Goal: Book appointment/travel/reservation

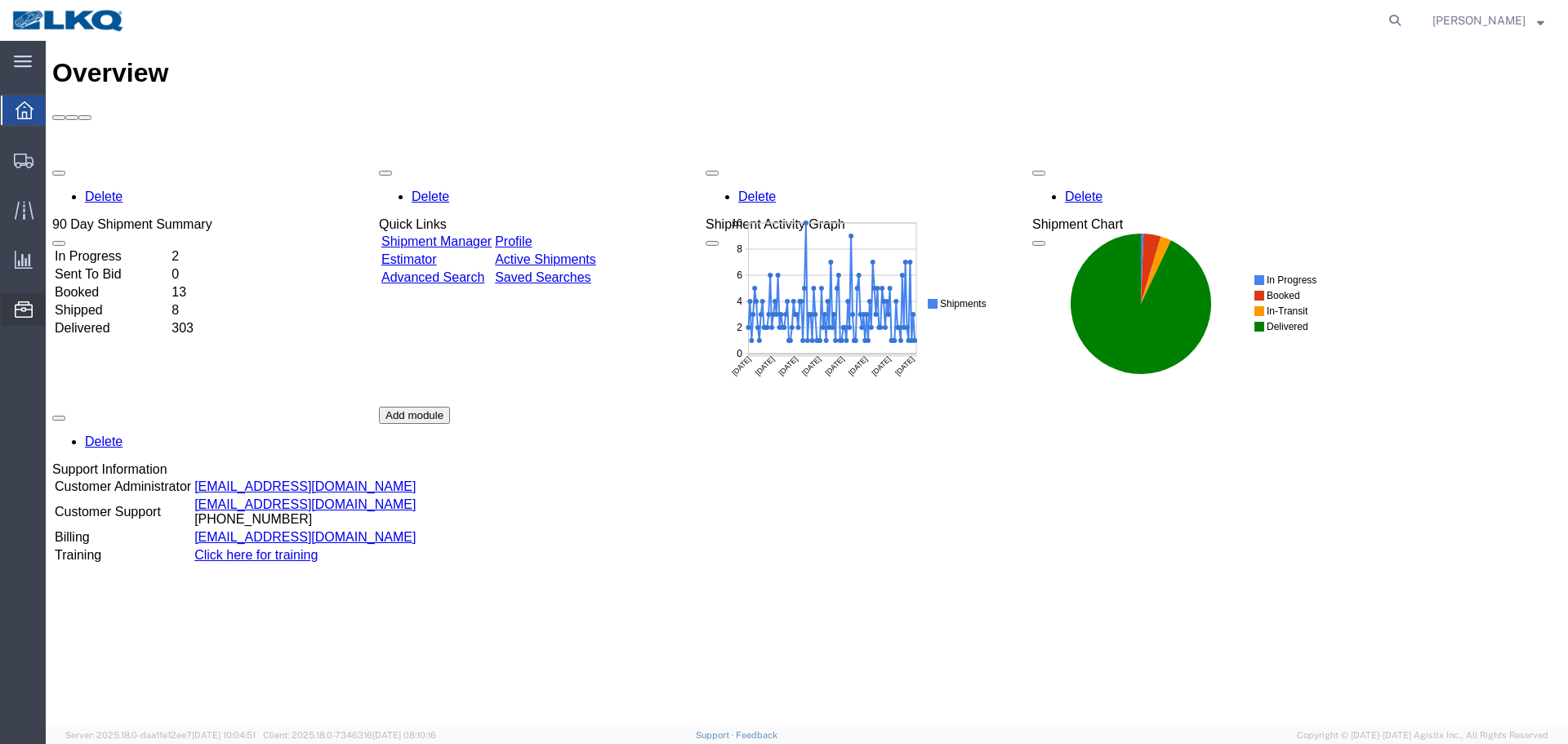
click at [0, 0] on span "Location Appointment" at bounding box center [0, 0] width 0 height 0
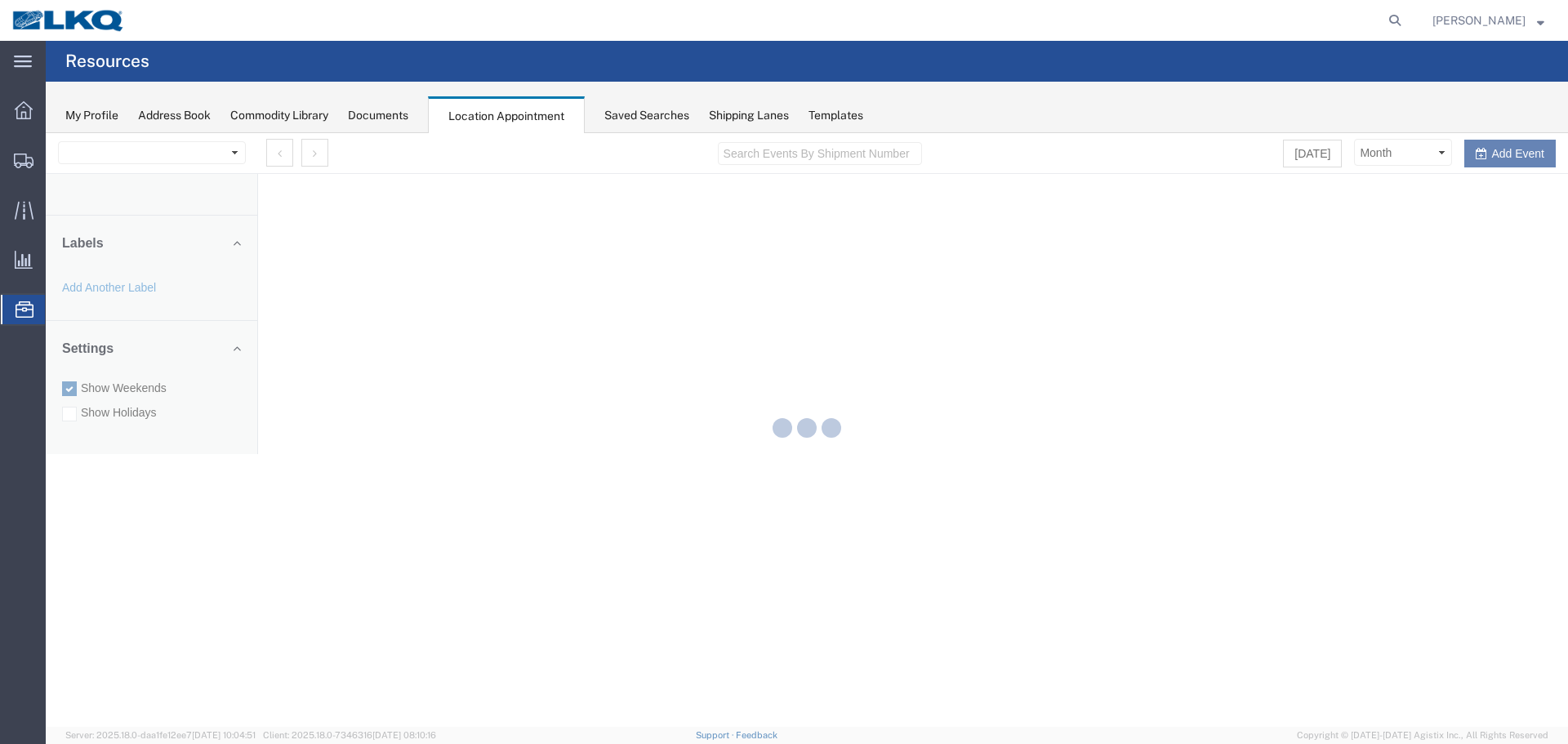
select select "28018"
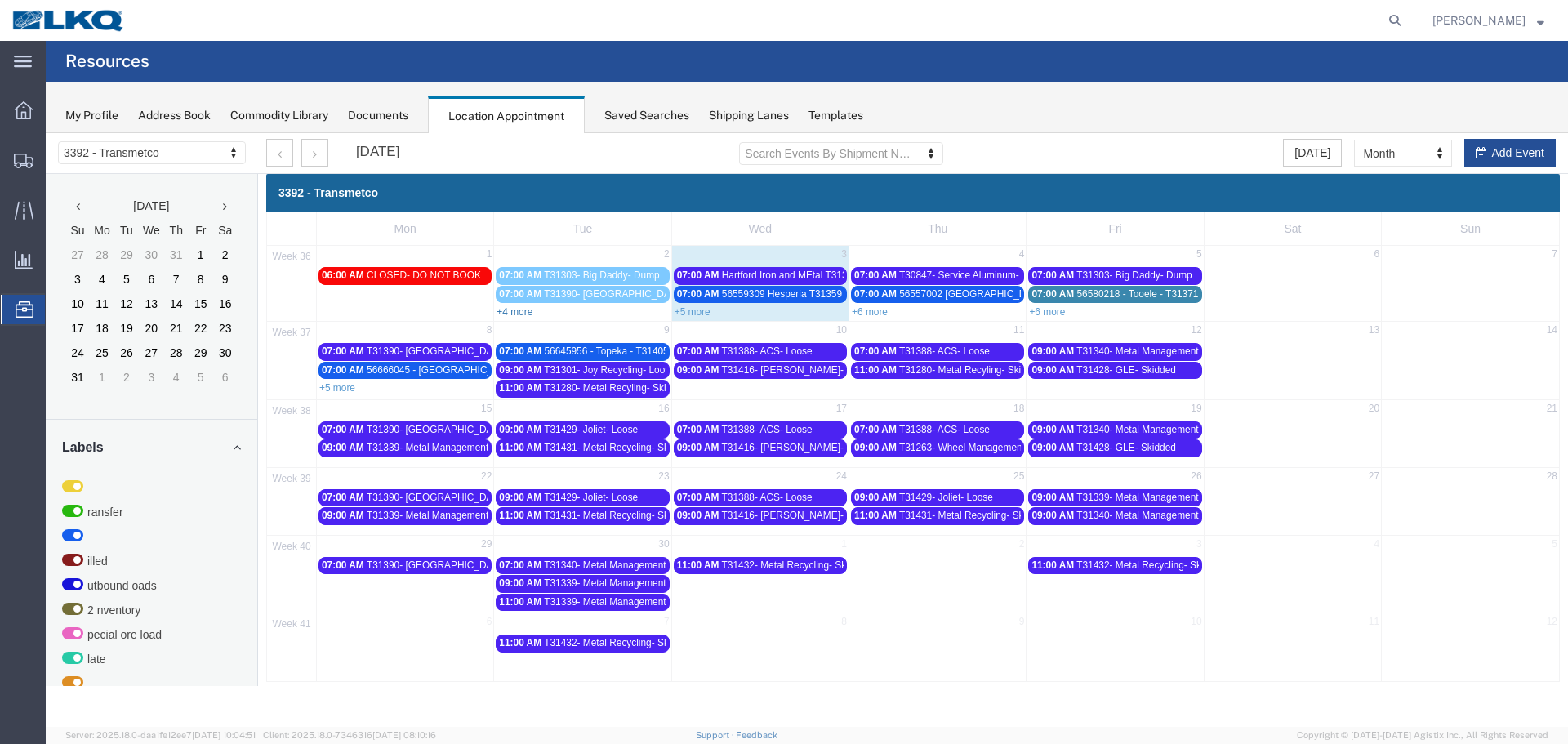
click at [525, 313] on link "+4 more" at bounding box center [514, 312] width 36 height 11
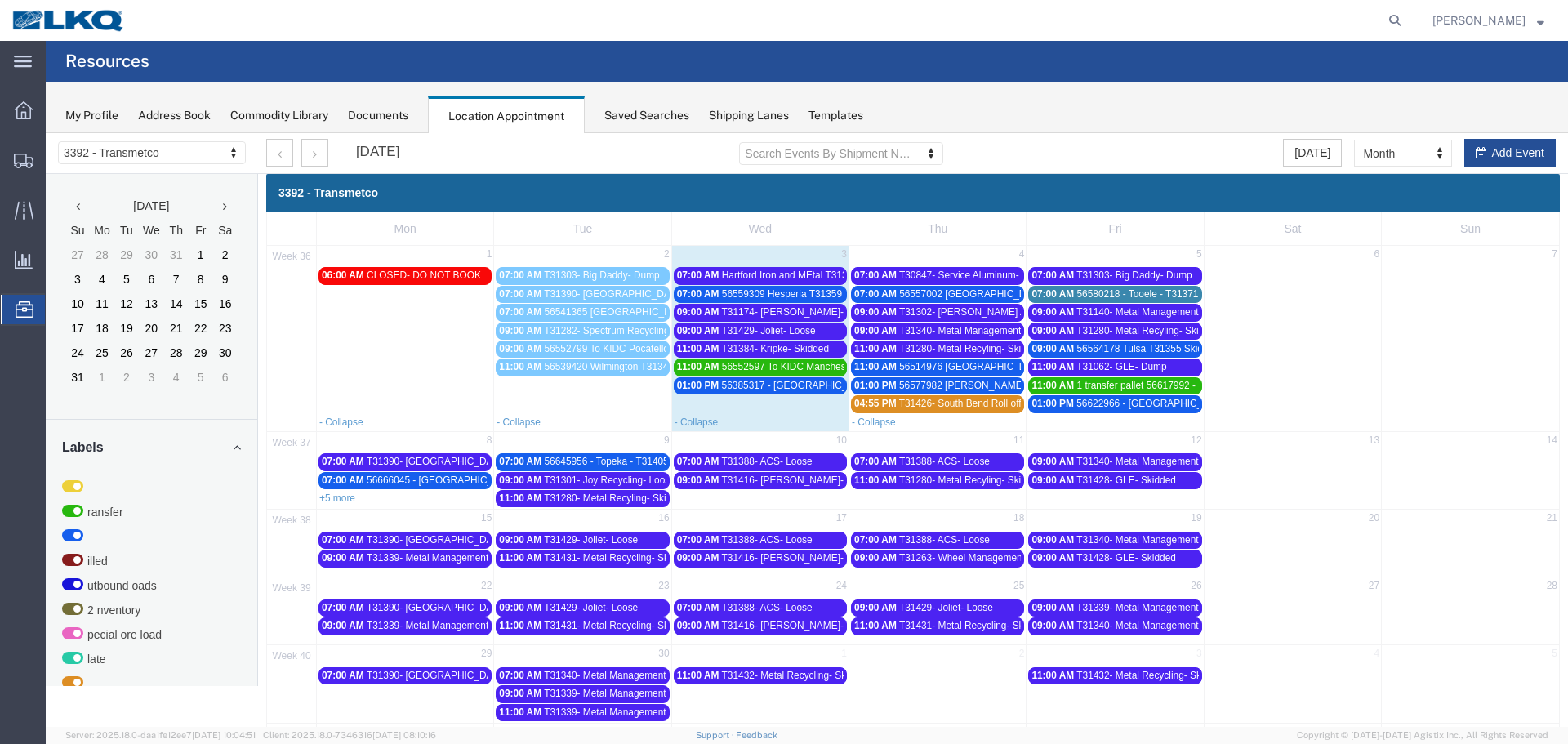
click at [726, 277] on span "Hartford Iron and MEtal T31366 Dump" at bounding box center [804, 275] width 165 height 11
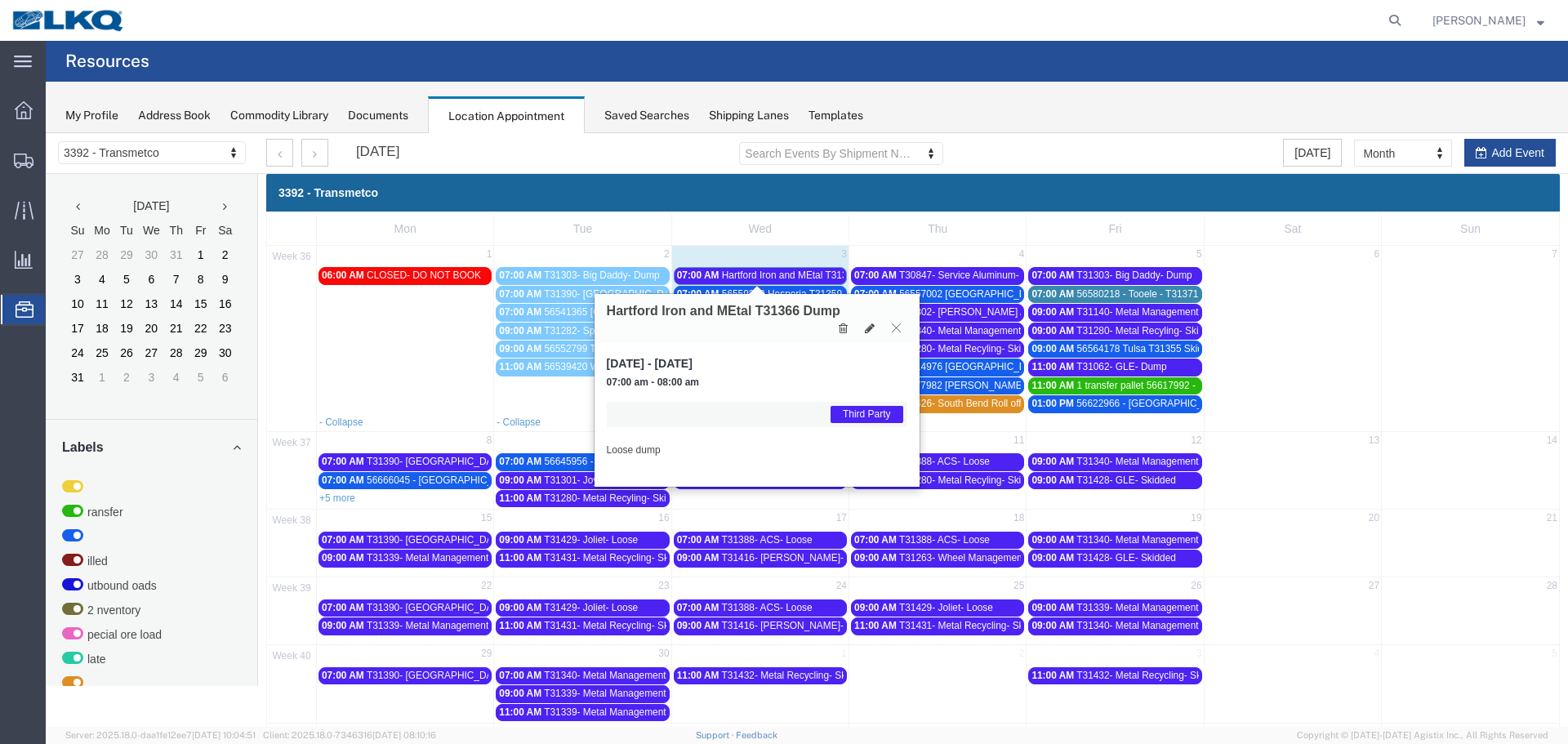
click at [892, 326] on icon at bounding box center [896, 327] width 9 height 9
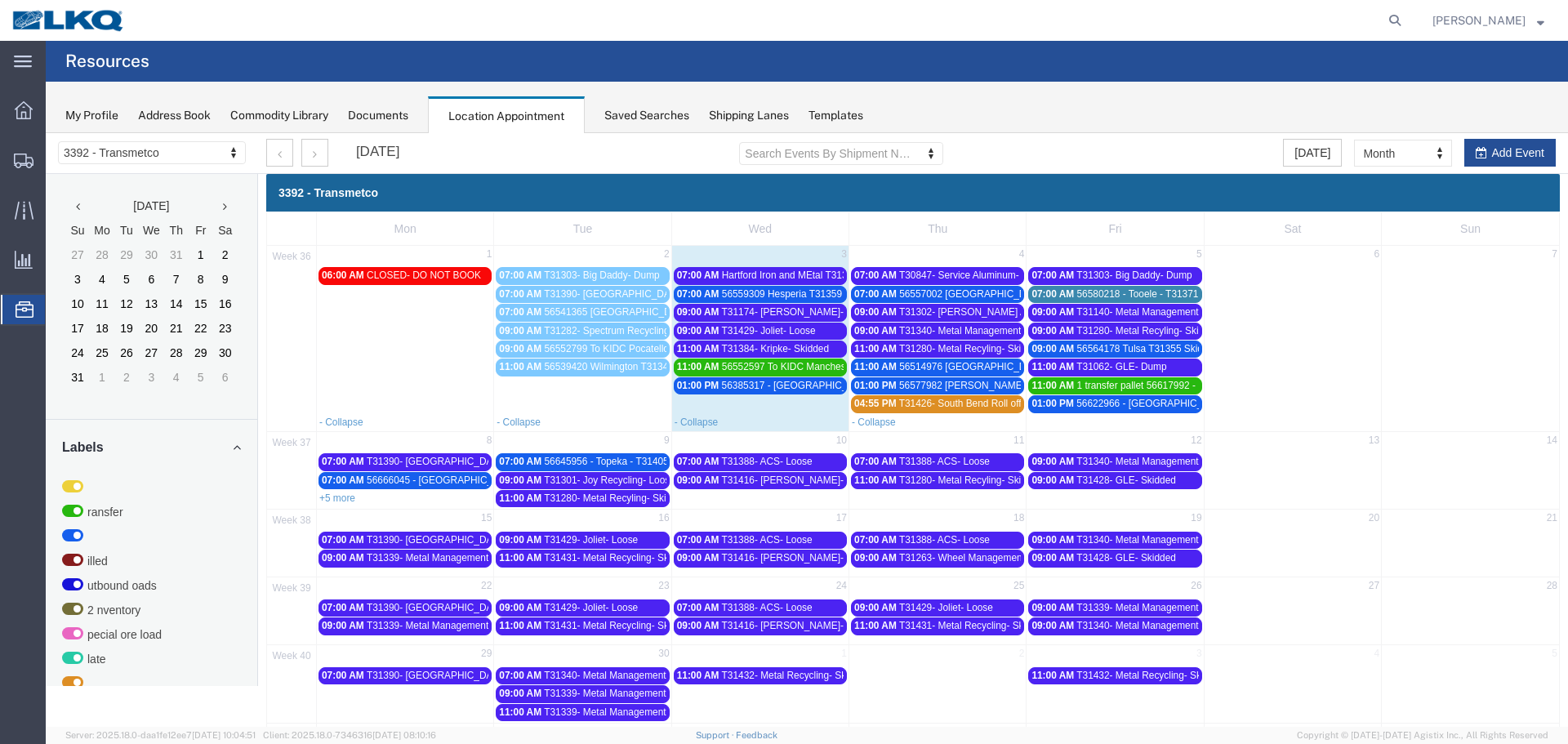
click at [773, 272] on span "Hartford Iron and MEtal T31366 Dump" at bounding box center [804, 275] width 165 height 11
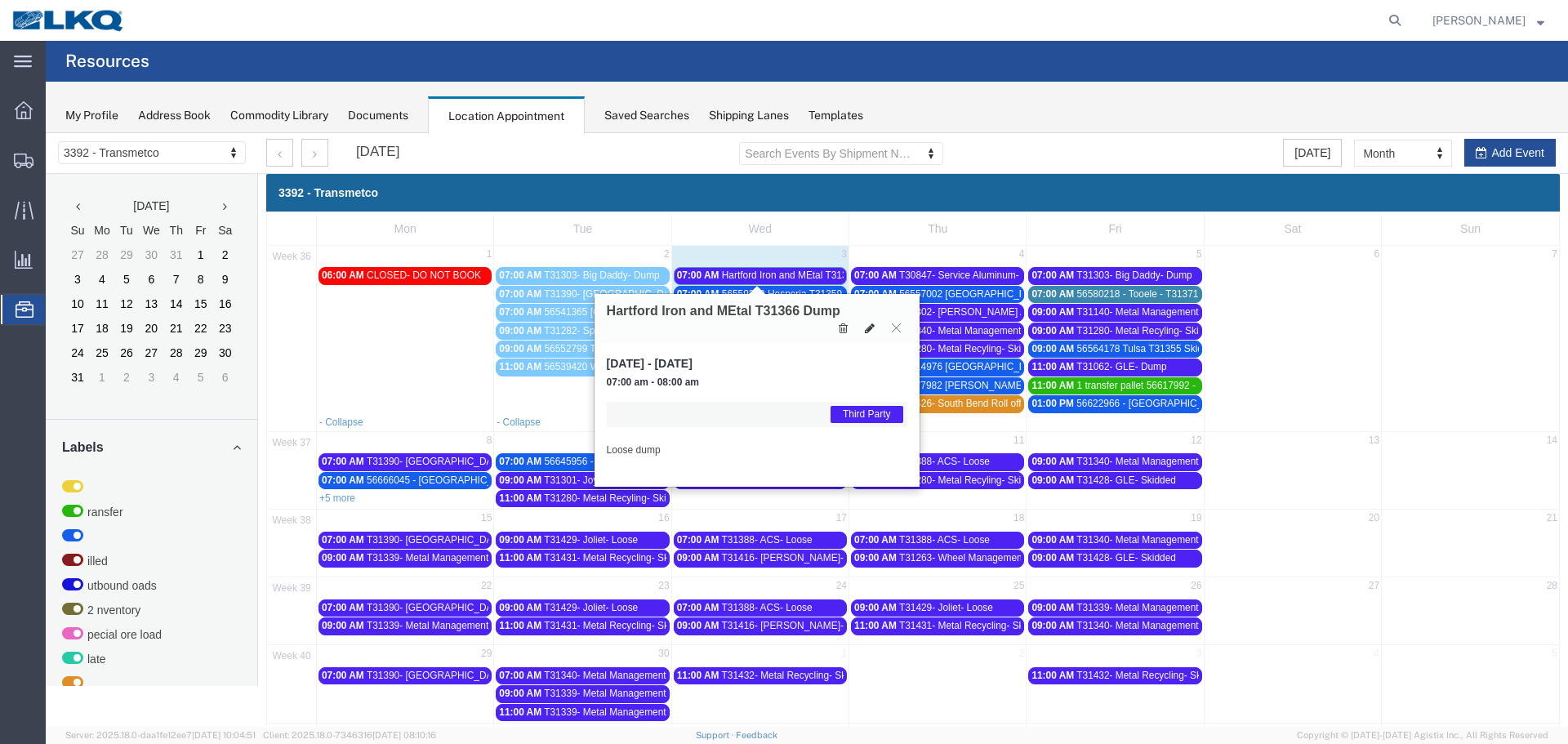
click at [869, 326] on icon at bounding box center [870, 328] width 9 height 11
select select "1"
select select "23"
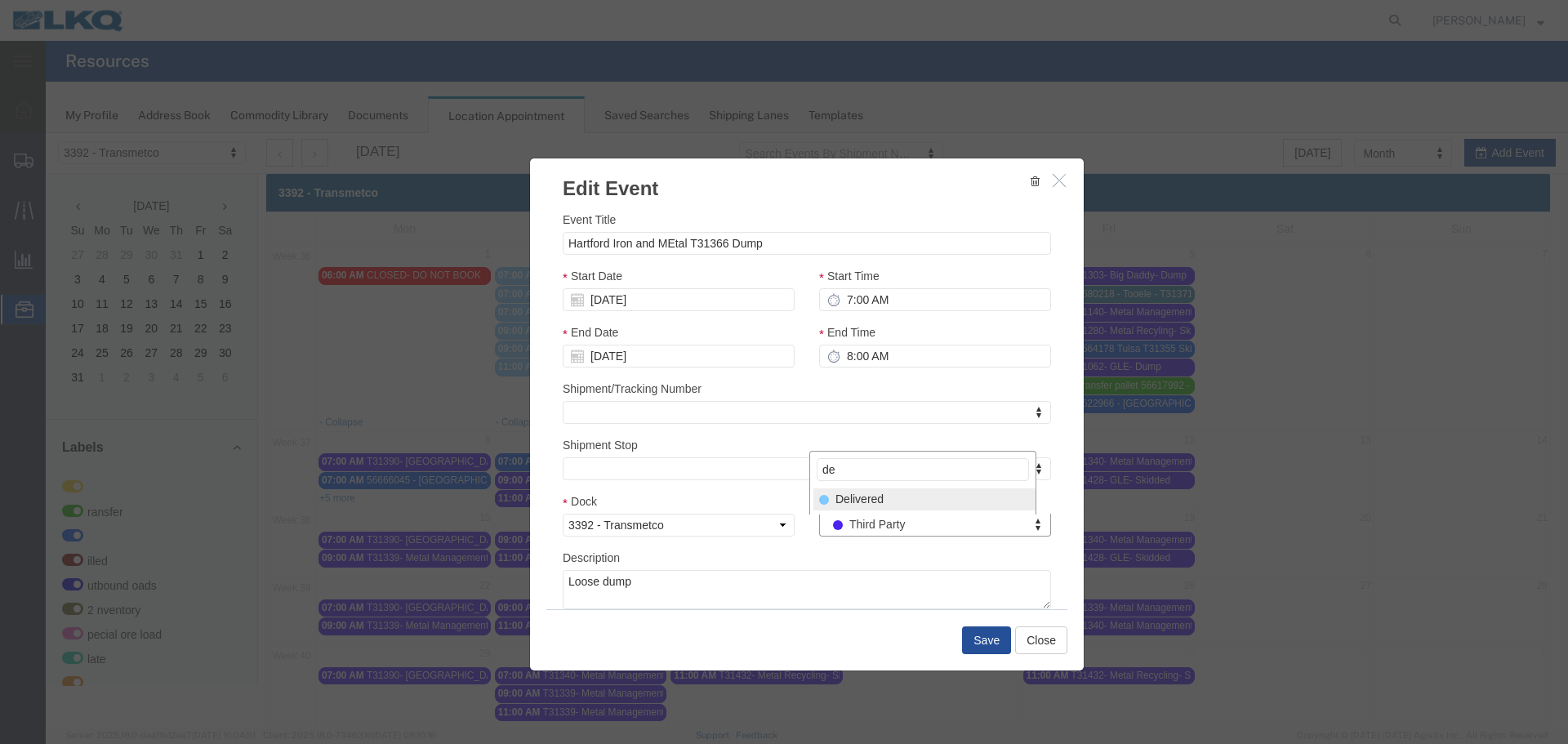
type input "de"
select select "40"
click at [984, 643] on button "Save" at bounding box center [986, 639] width 49 height 27
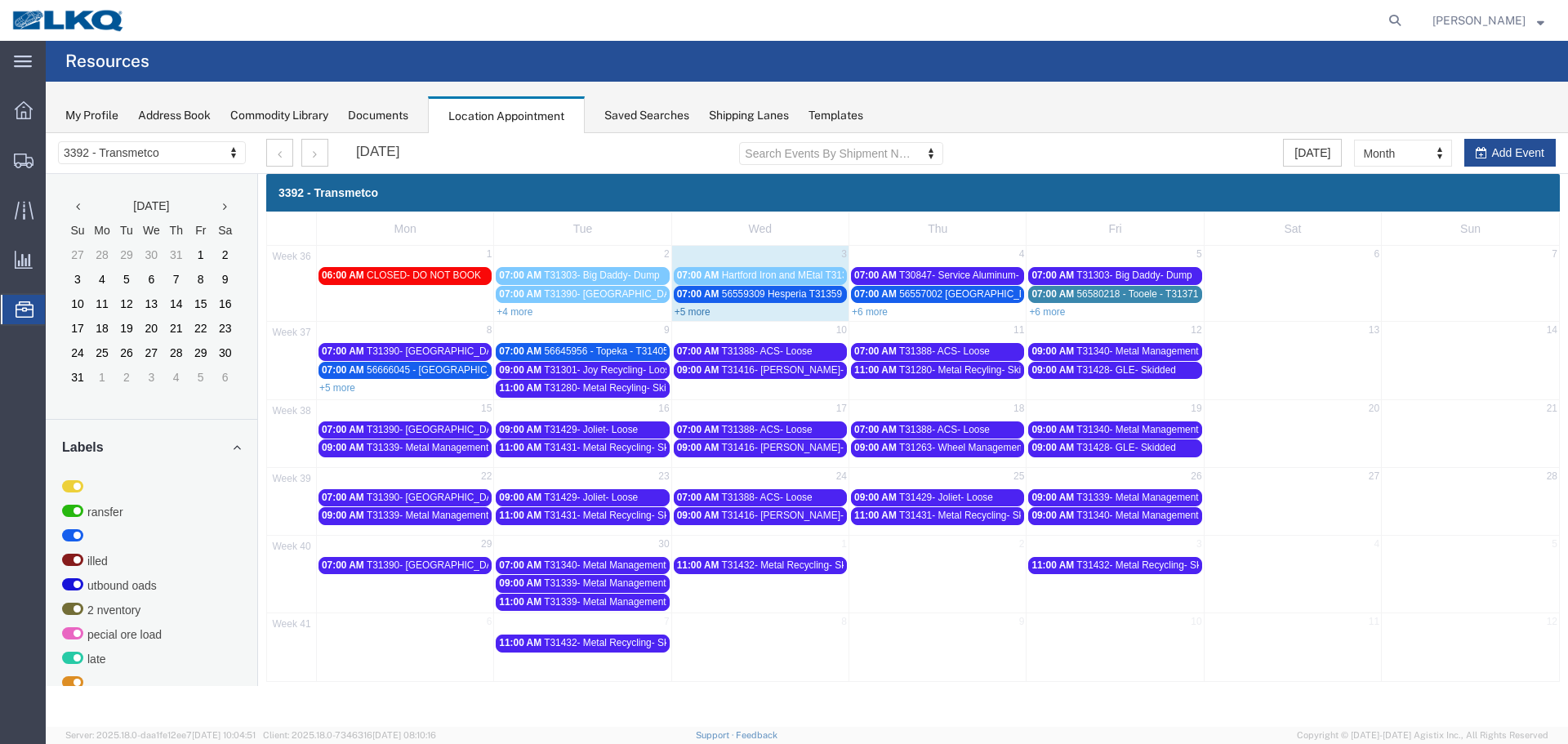
click at [698, 312] on link "+5 more" at bounding box center [692, 312] width 36 height 11
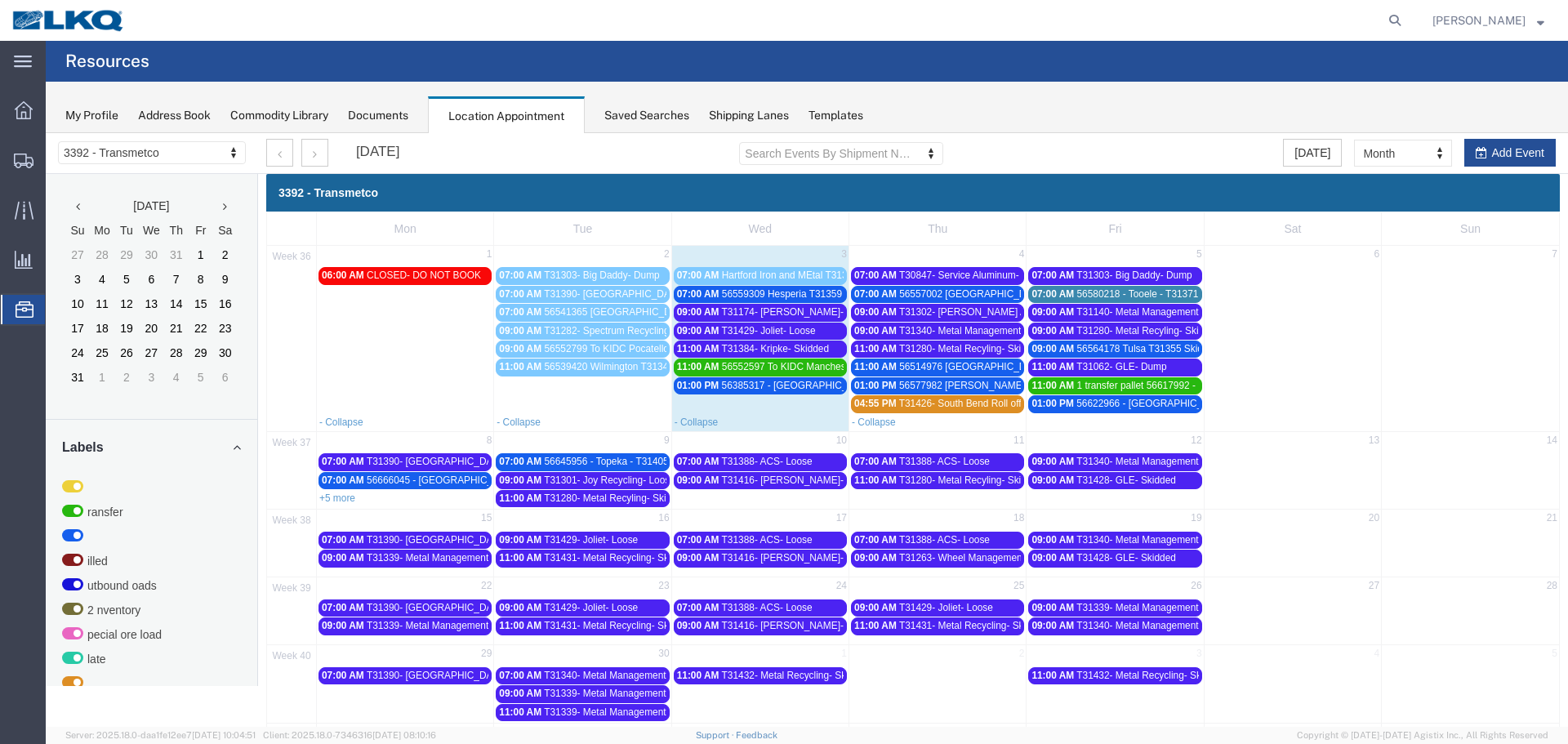
click at [775, 290] on span "56559309 Hesperia T31359 Skidded" at bounding box center [800, 294] width 158 height 11
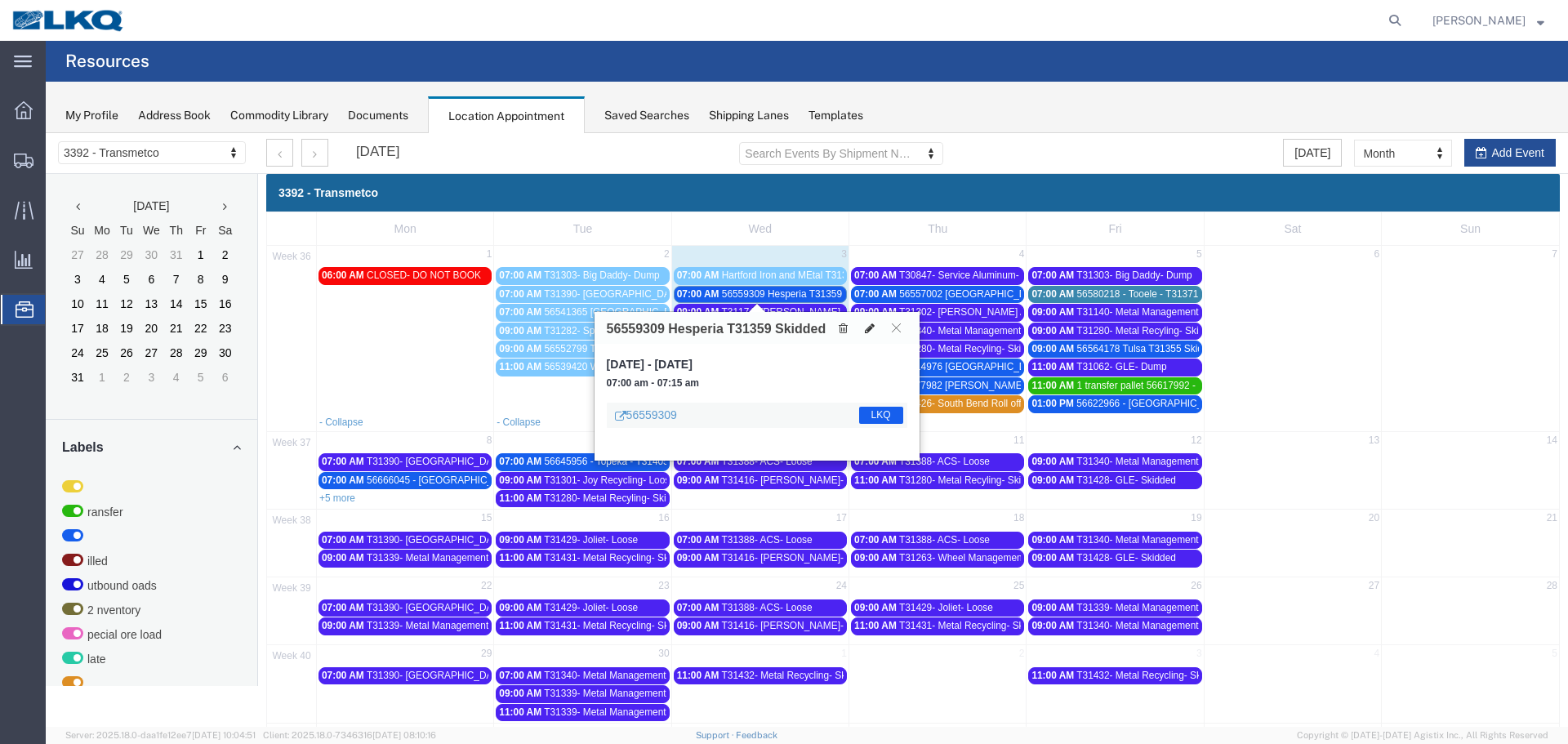
click at [867, 332] on icon at bounding box center [870, 328] width 9 height 11
select select "1"
select select "22"
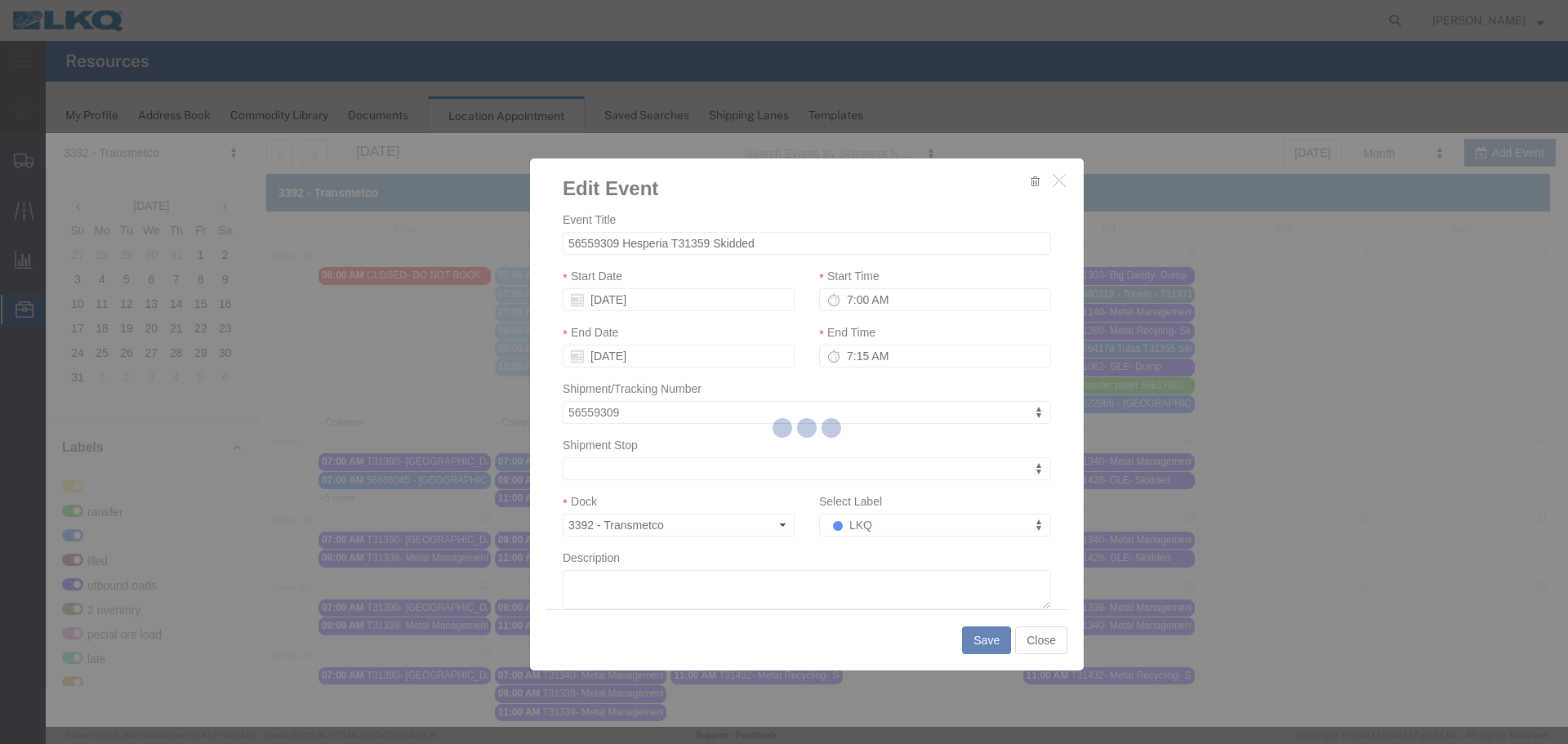
click at [878, 522] on div at bounding box center [807, 430] width 1523 height 594
select select
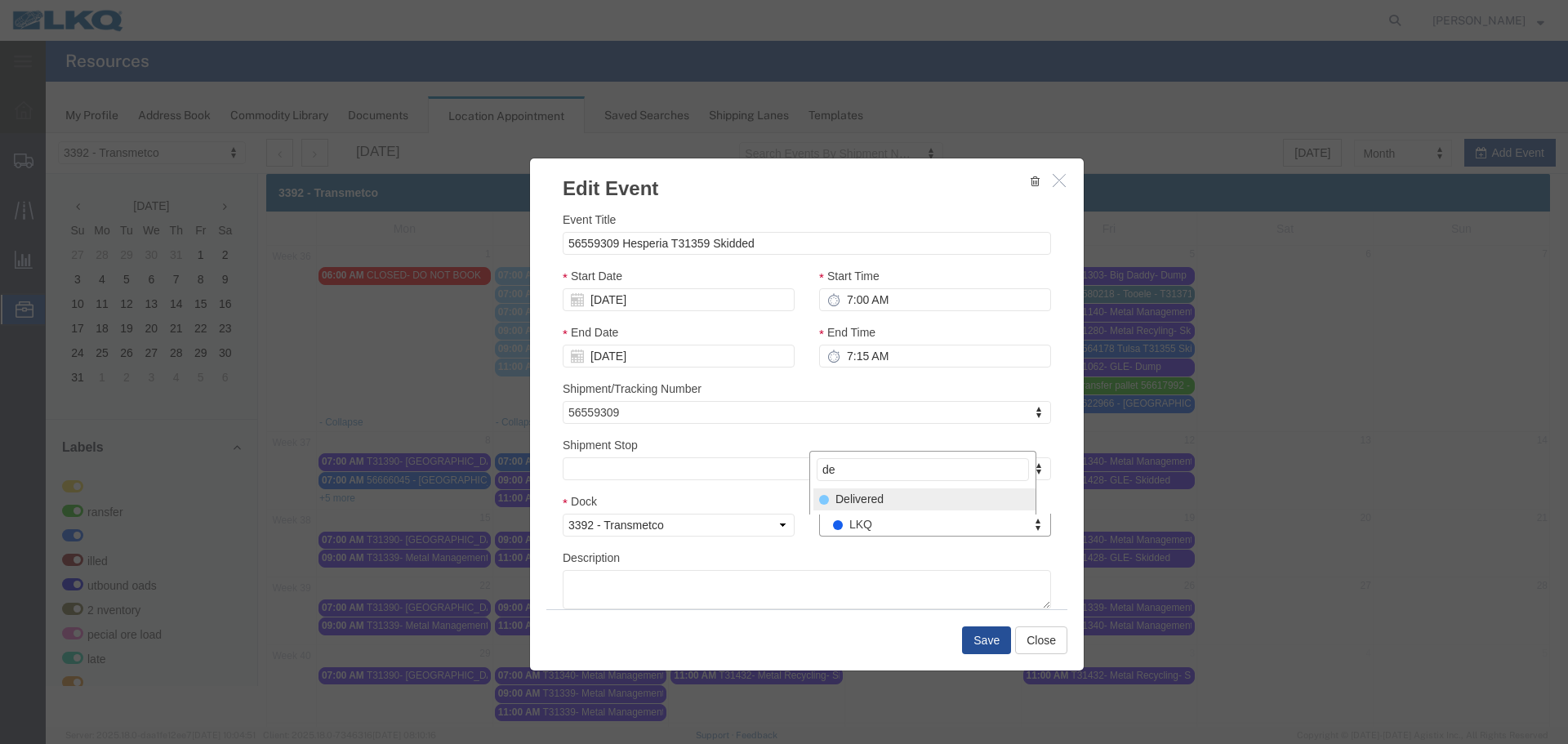
type input "de"
select select "40"
click at [983, 644] on button "Save" at bounding box center [986, 639] width 49 height 27
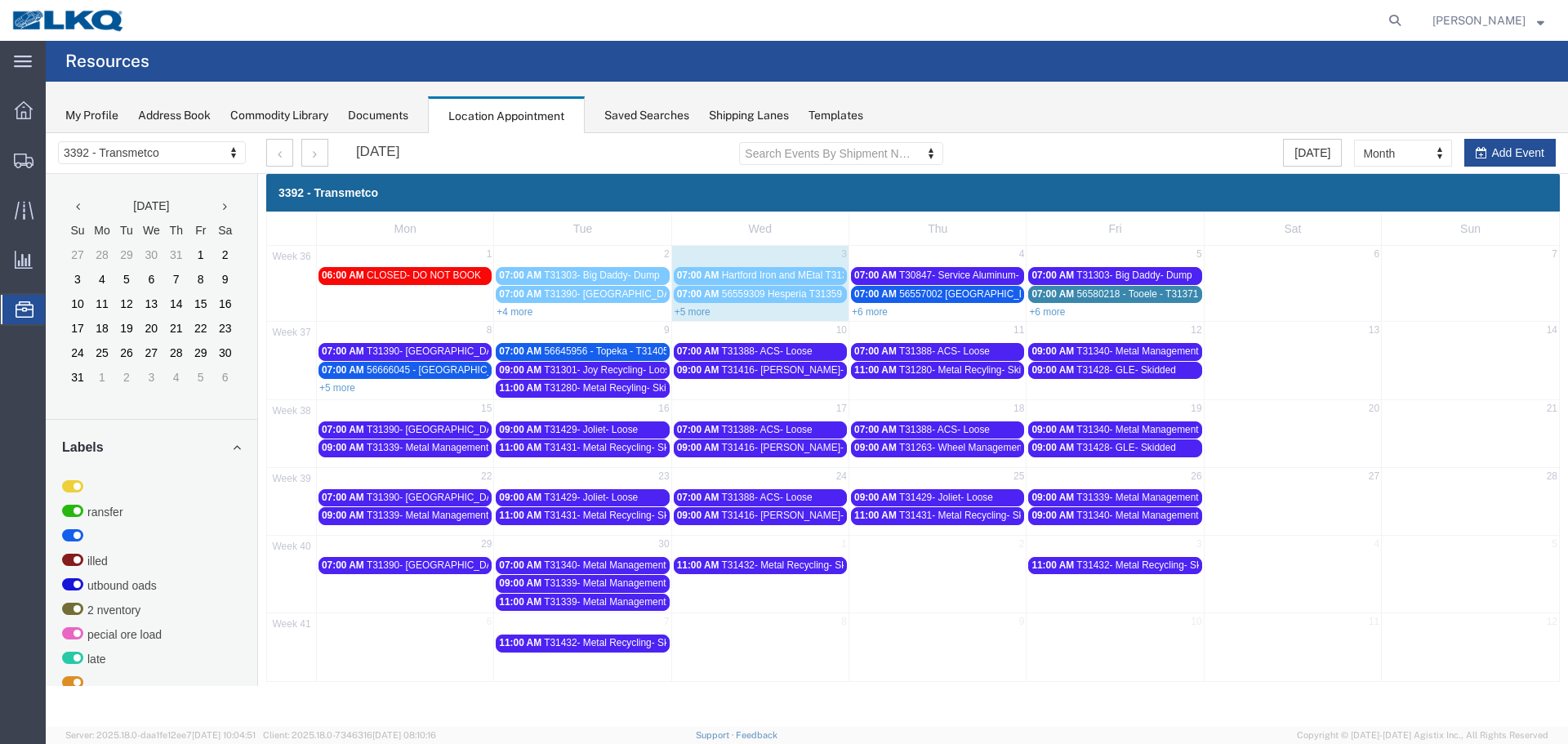
click at [689, 308] on link "+5 more" at bounding box center [692, 312] width 36 height 11
